Goal: Task Accomplishment & Management: Complete application form

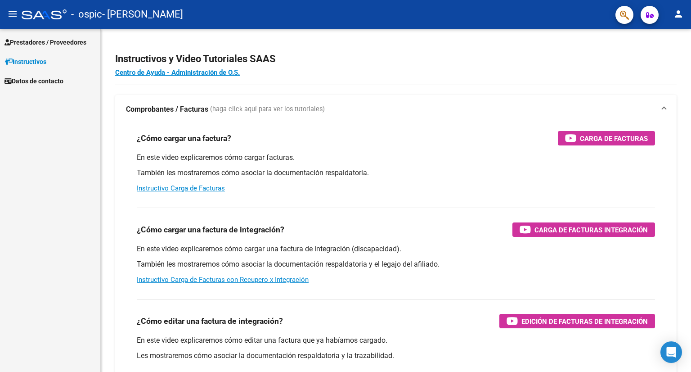
click at [52, 45] on span "Prestadores / Proveedores" at bounding box center [46, 42] width 82 height 10
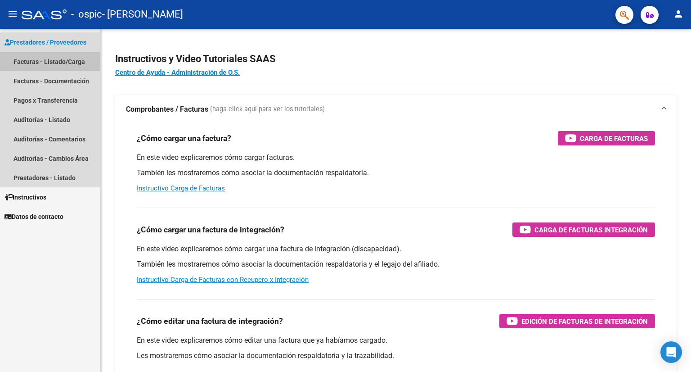
click at [64, 55] on link "Facturas - Listado/Carga" at bounding box center [50, 61] width 100 height 19
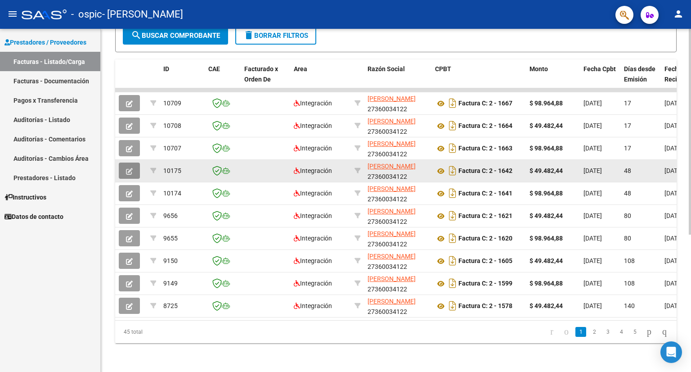
click at [126, 168] on icon "button" at bounding box center [129, 171] width 7 height 7
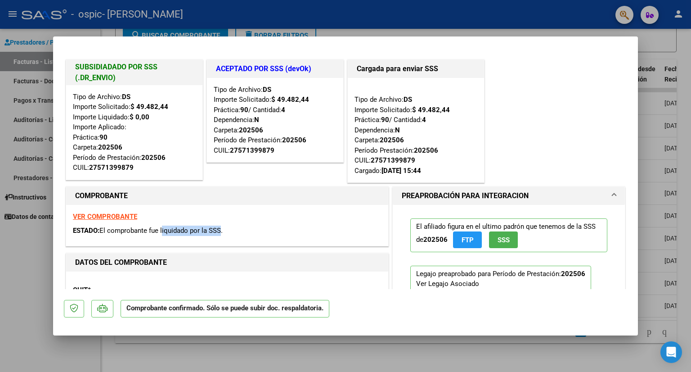
drag, startPoint x: 216, startPoint y: 232, endPoint x: 162, endPoint y: 229, distance: 54.1
click at [162, 229] on span "El comprobante fue liquidado por la SSS." at bounding box center [160, 230] width 123 height 8
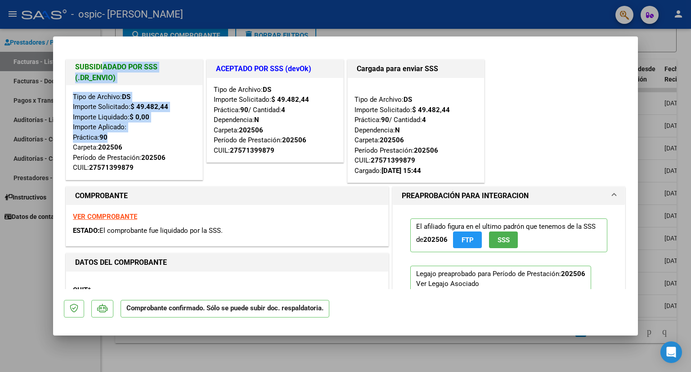
drag, startPoint x: 104, startPoint y: 65, endPoint x: 182, endPoint y: 138, distance: 106.7
click at [182, 138] on div "SUBSIDIADADO POR SSS (.DR_ENVIO) Tipo de Archivo: DS Importe Solicitado: $ 49.4…" at bounding box center [134, 119] width 137 height 121
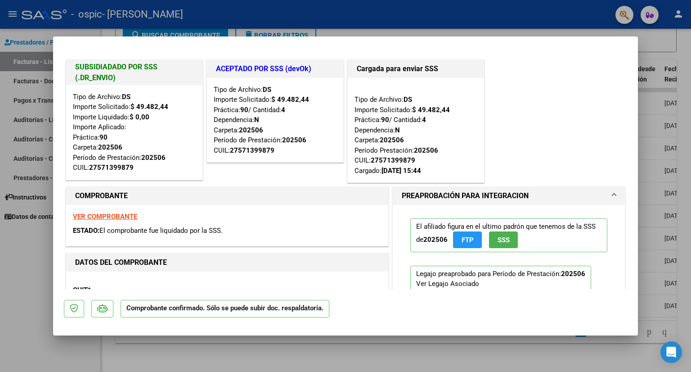
click at [182, 146] on div "Tipo de Archivo: DS Importe Solicitado: $ 49.482,44 Importe Liquidado: $ 0,00 I…" at bounding box center [134, 132] width 123 height 81
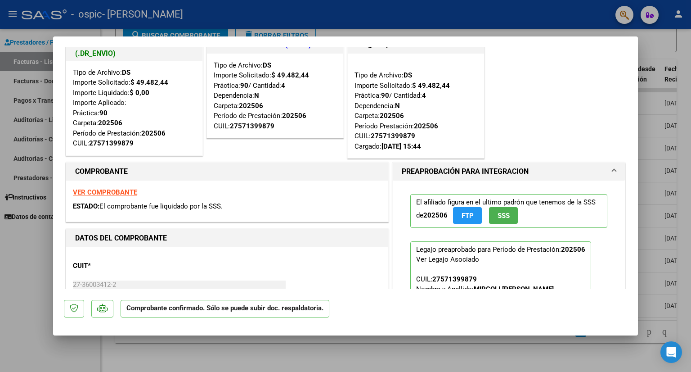
scroll to position [90, 0]
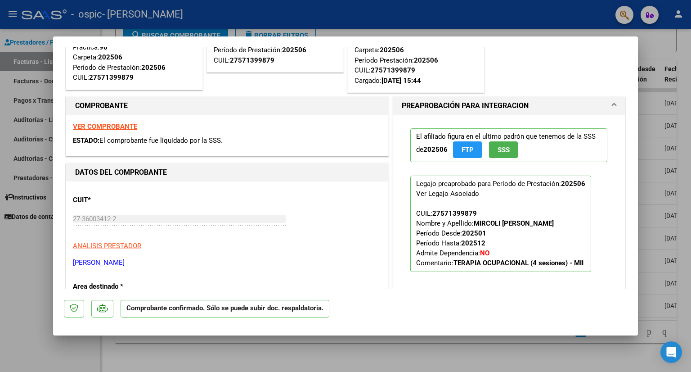
click at [41, 297] on div at bounding box center [345, 186] width 691 height 372
type input "$ 0,00"
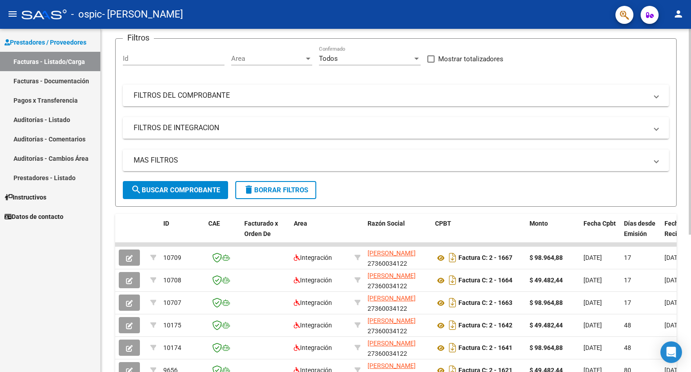
scroll to position [49, 0]
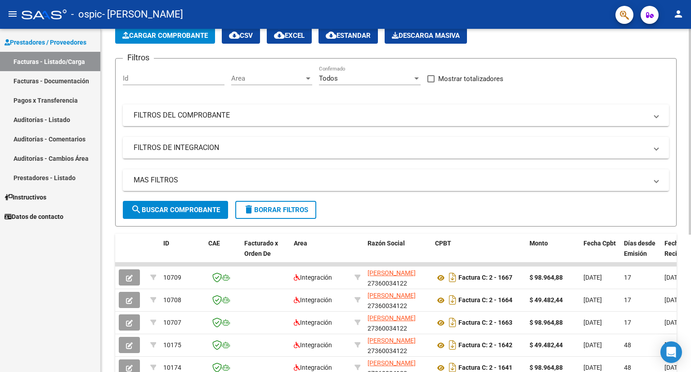
click at [228, 135] on div "Filtros Id Area Area Todos Confirmado Mostrar totalizadores FILTROS DEL COMPROB…" at bounding box center [396, 133] width 546 height 135
click at [228, 150] on mat-panel-title "FILTROS DE INTEGRACION" at bounding box center [391, 148] width 514 height 10
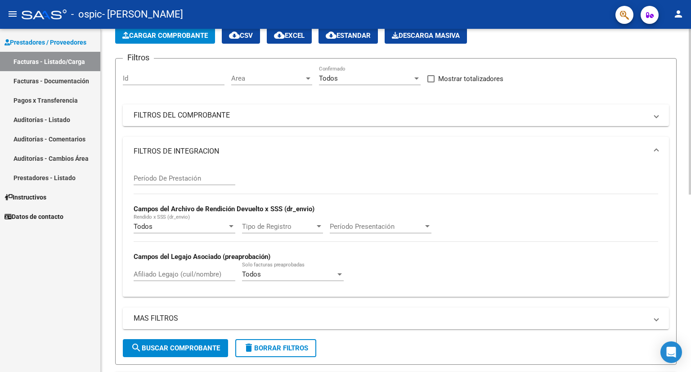
click at [211, 177] on input "Período De Prestación" at bounding box center [185, 178] width 102 height 8
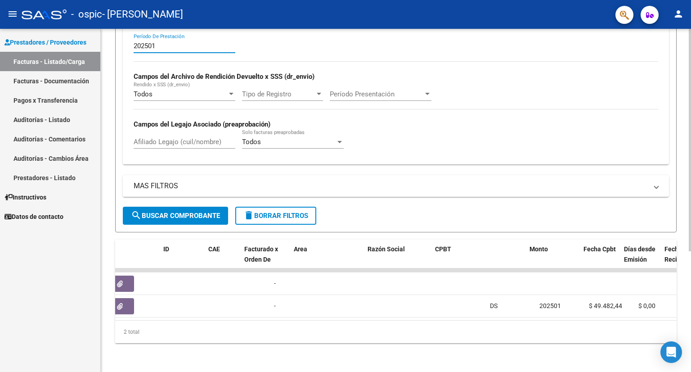
scroll to position [0, 0]
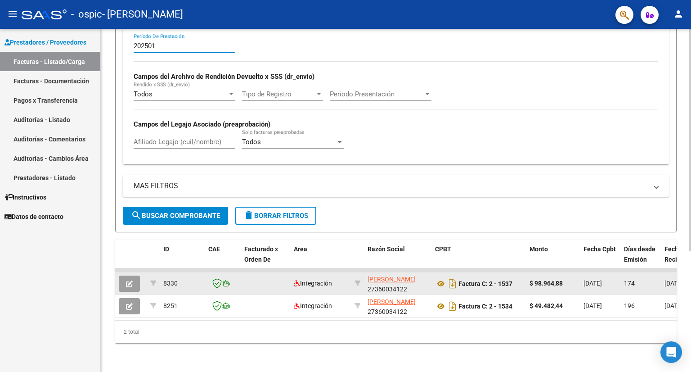
type input "202501"
click at [130, 280] on icon "button" at bounding box center [129, 283] width 7 height 7
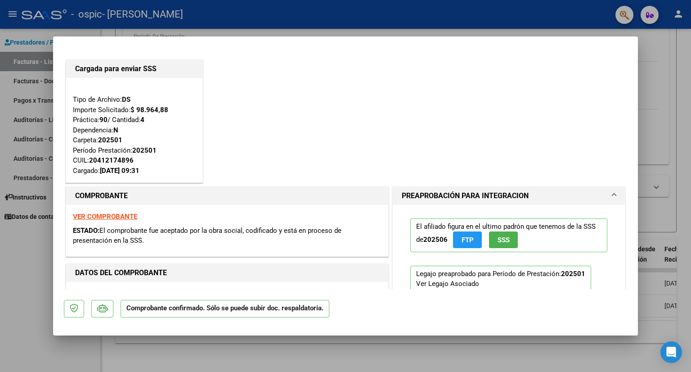
type input "$ 0,00"
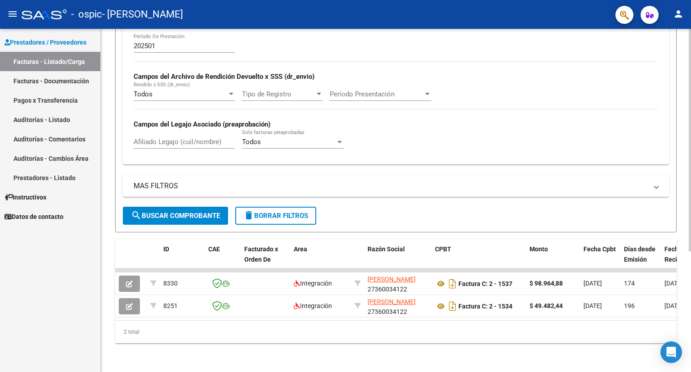
click at [109, 290] on div "Video tutorial PRESTADORES -> Listado de CPBTs Emitidos por Prestadores / Prove…" at bounding box center [396, 110] width 591 height 524
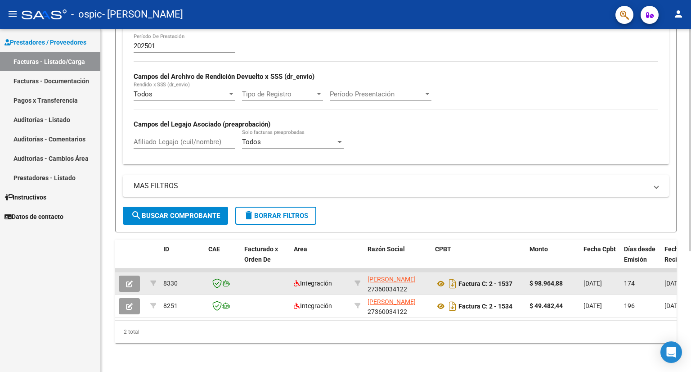
click at [122, 275] on button "button" at bounding box center [129, 283] width 21 height 16
